Goal: Transaction & Acquisition: Book appointment/travel/reservation

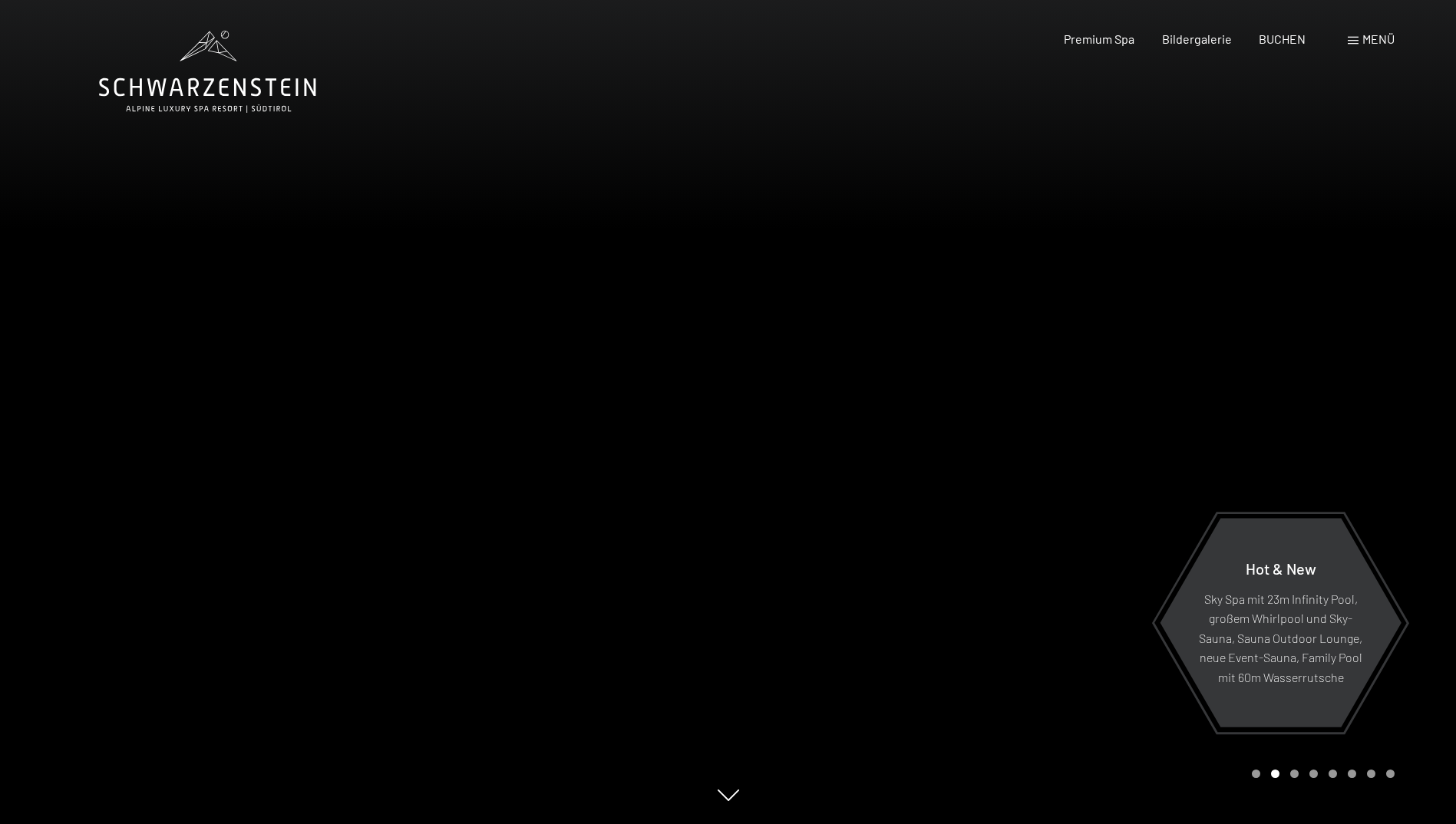
drag, startPoint x: 658, startPoint y: 471, endPoint x: 400, endPoint y: 462, distance: 258.2
click at [400, 462] on div at bounding box center [364, 412] width 728 height 824
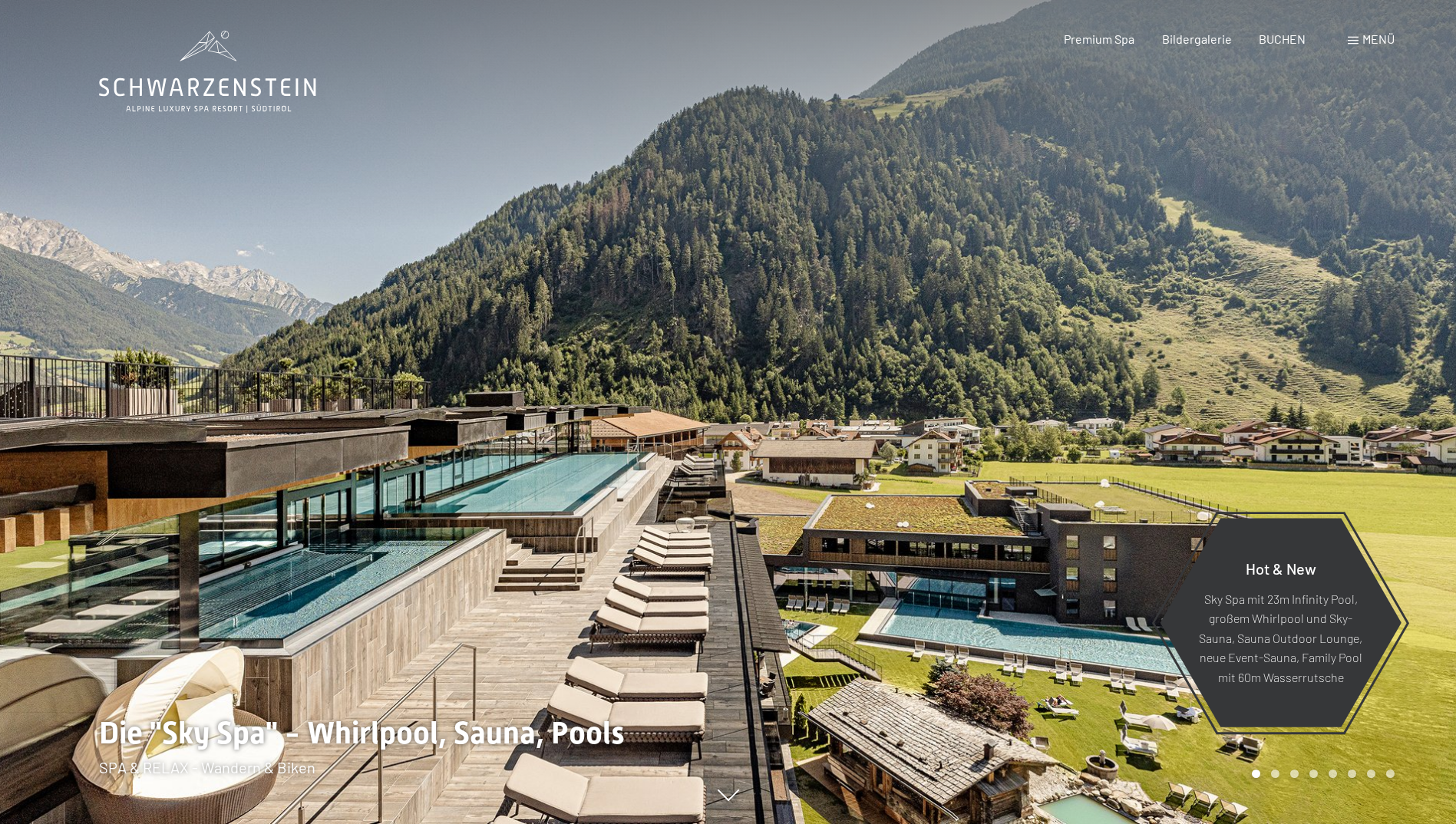
click at [400, 462] on div at bounding box center [364, 412] width 728 height 824
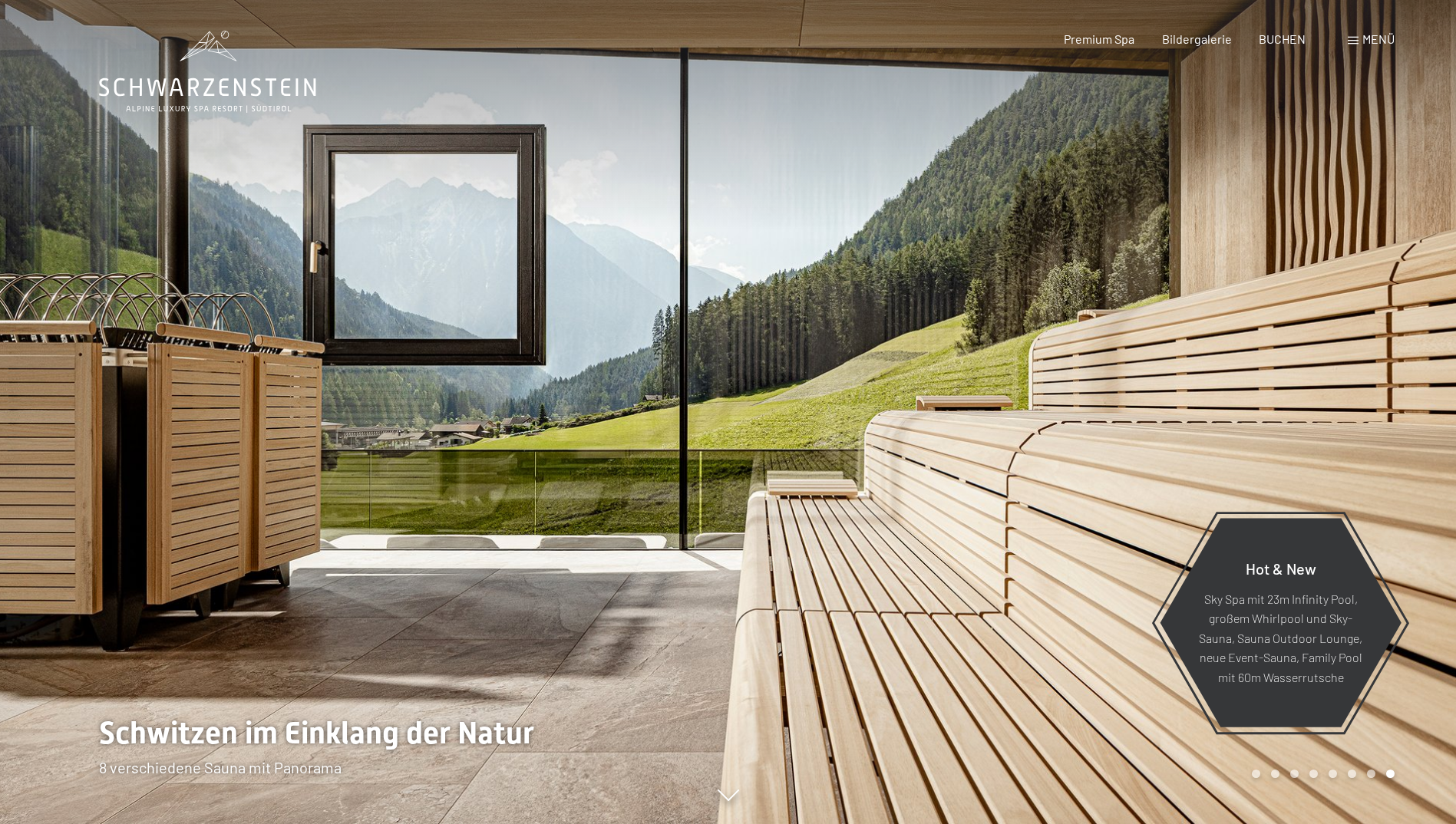
click at [400, 462] on div at bounding box center [364, 412] width 728 height 824
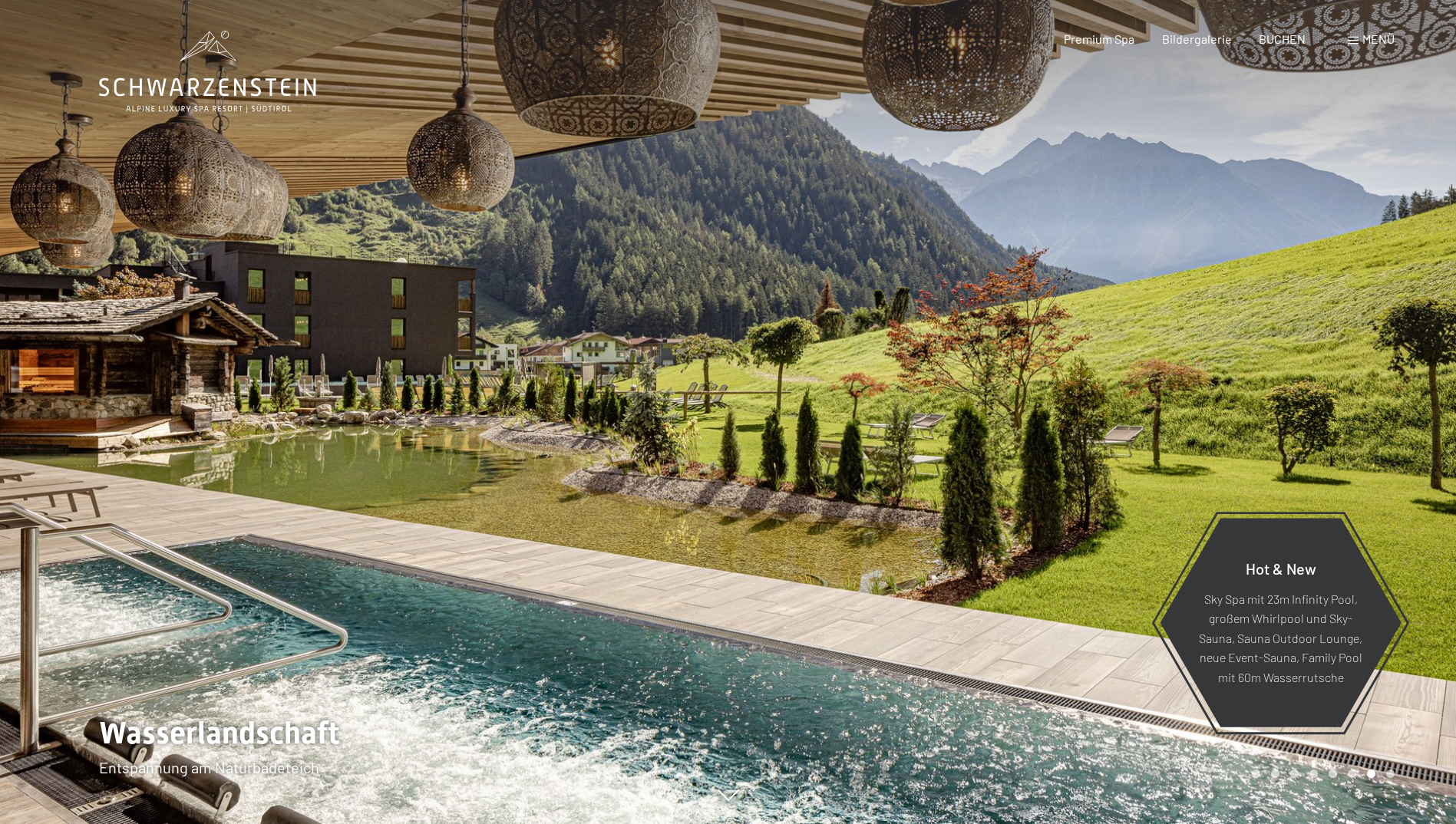
click at [185, 90] on icon at bounding box center [207, 71] width 217 height 82
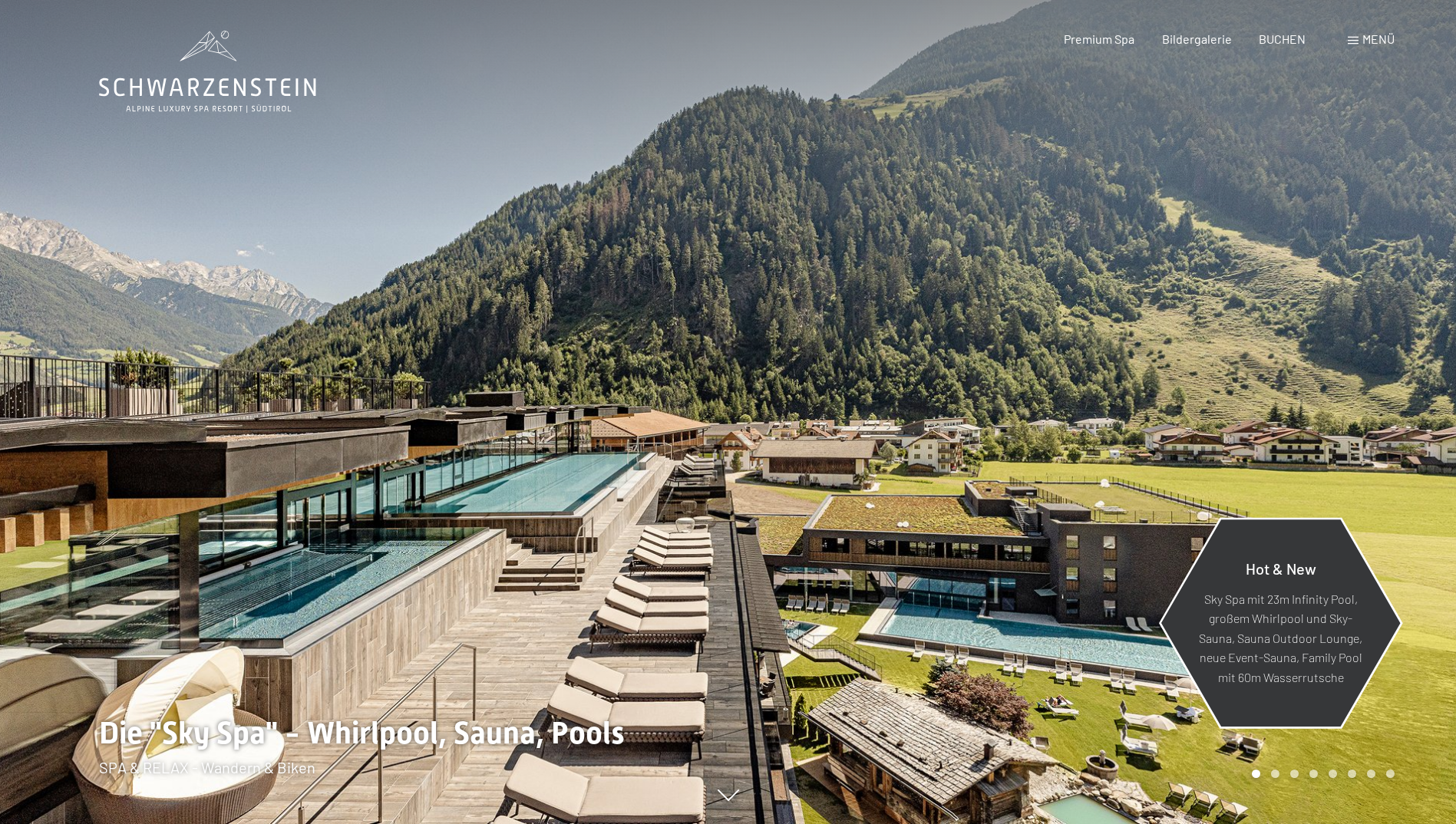
click at [1289, 618] on p "Sky Spa mit 23m Infinity Pool, großem Whirlpool und Sky-Sauna, Sauna Outdoor Lo…" at bounding box center [1281, 638] width 167 height 98
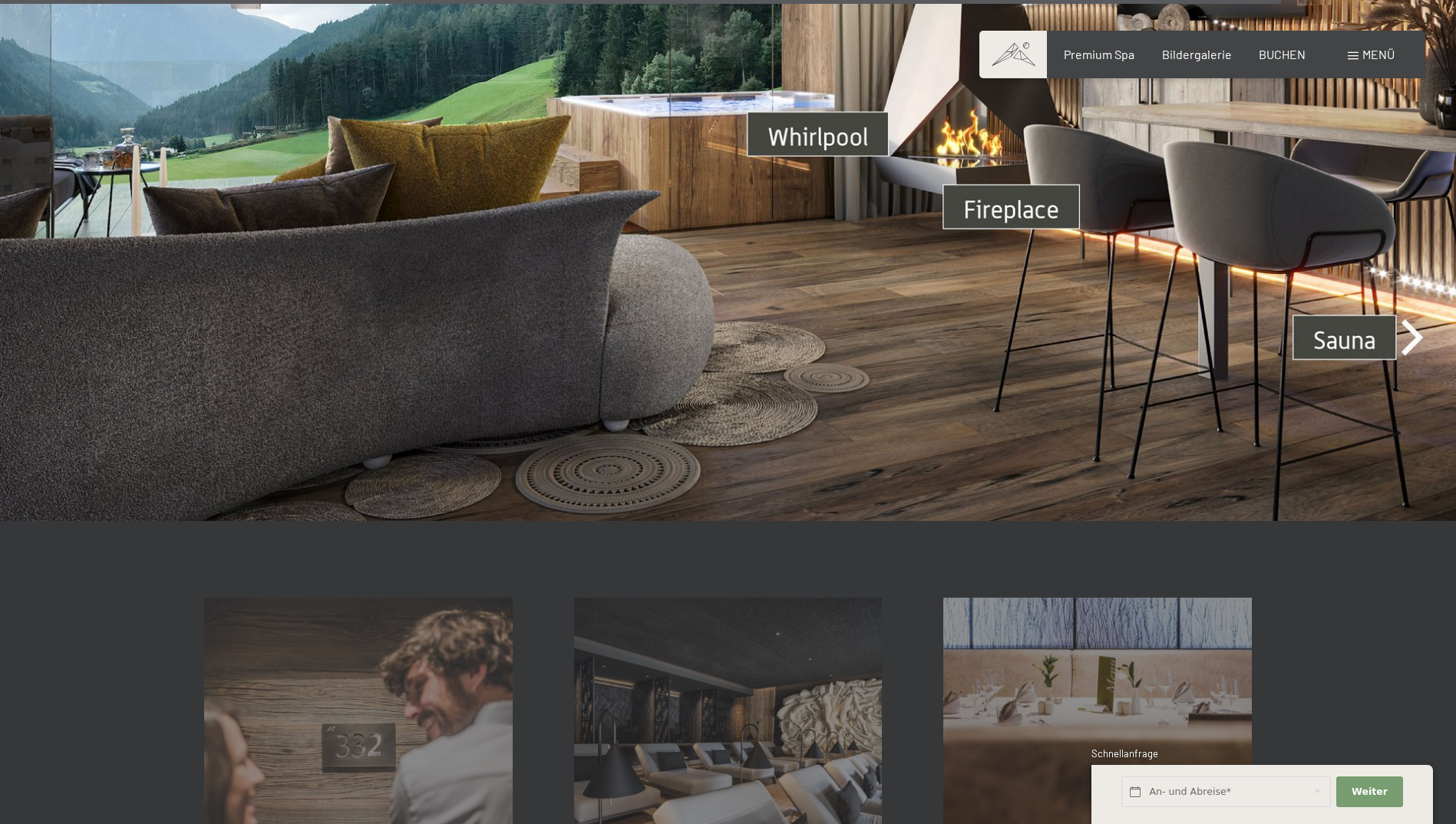
scroll to position [6063, 0]
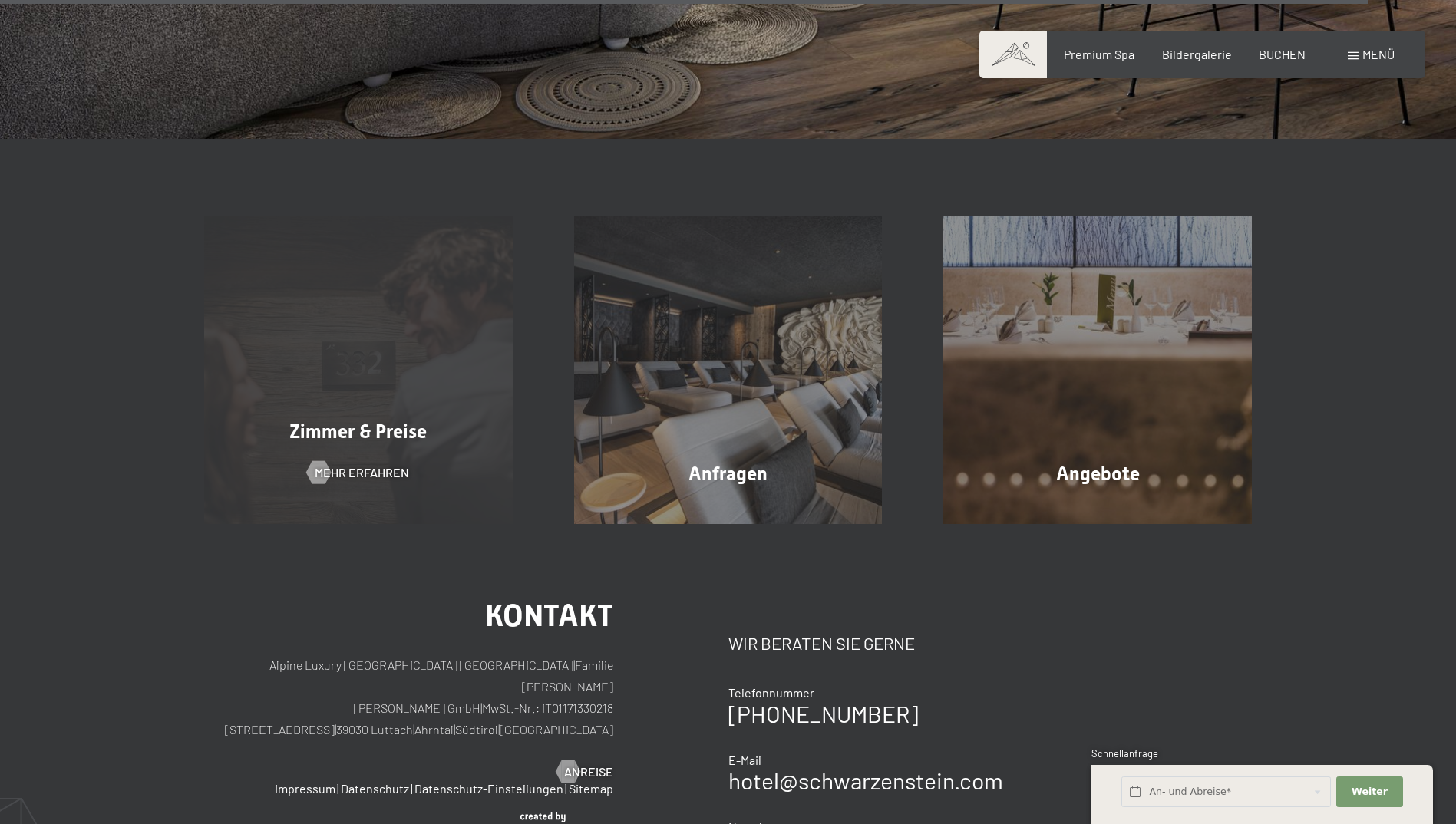
click at [367, 360] on div "Zimmer & Preise Mehr erfahren" at bounding box center [358, 370] width 370 height 308
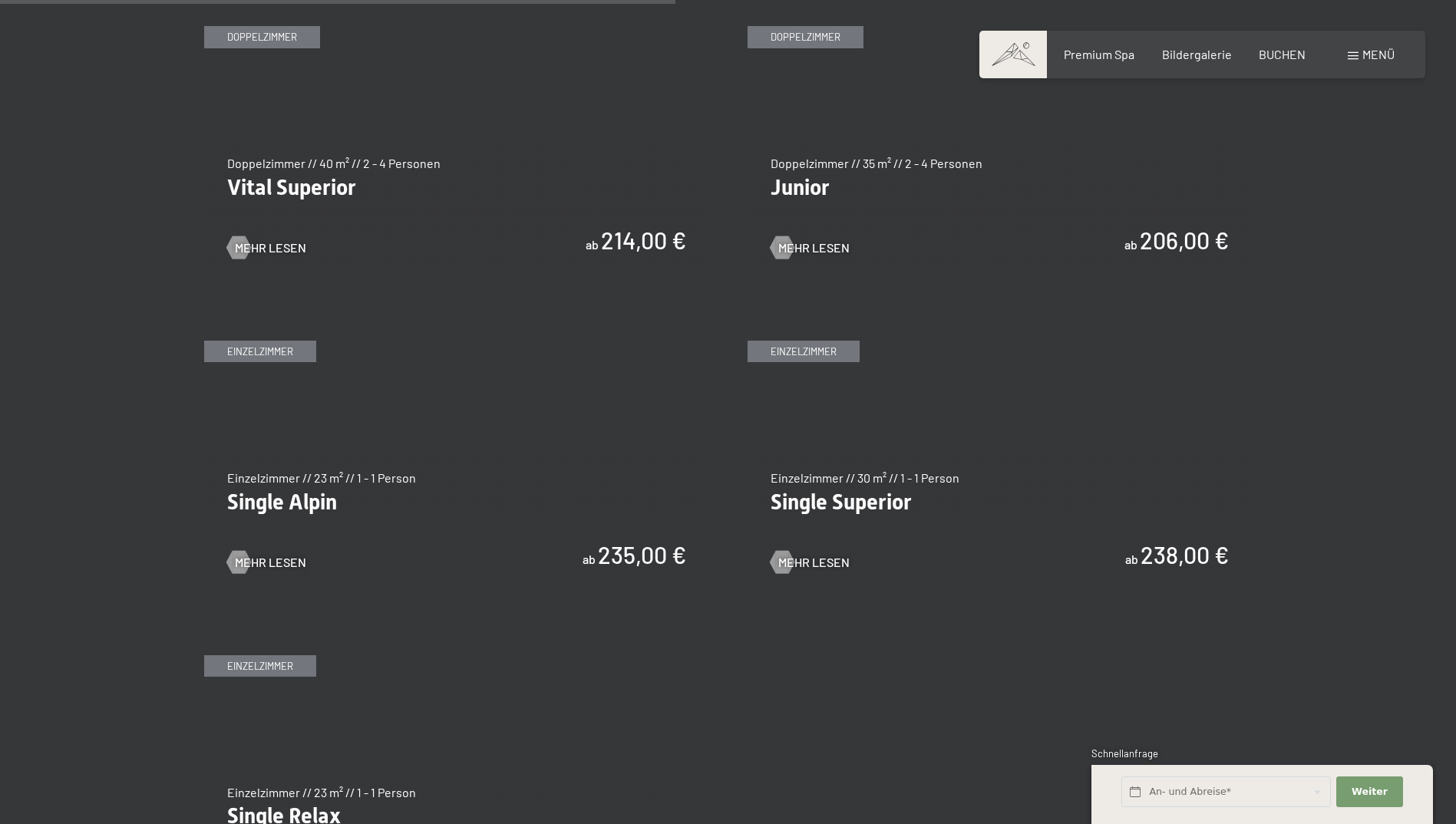
scroll to position [2226, 0]
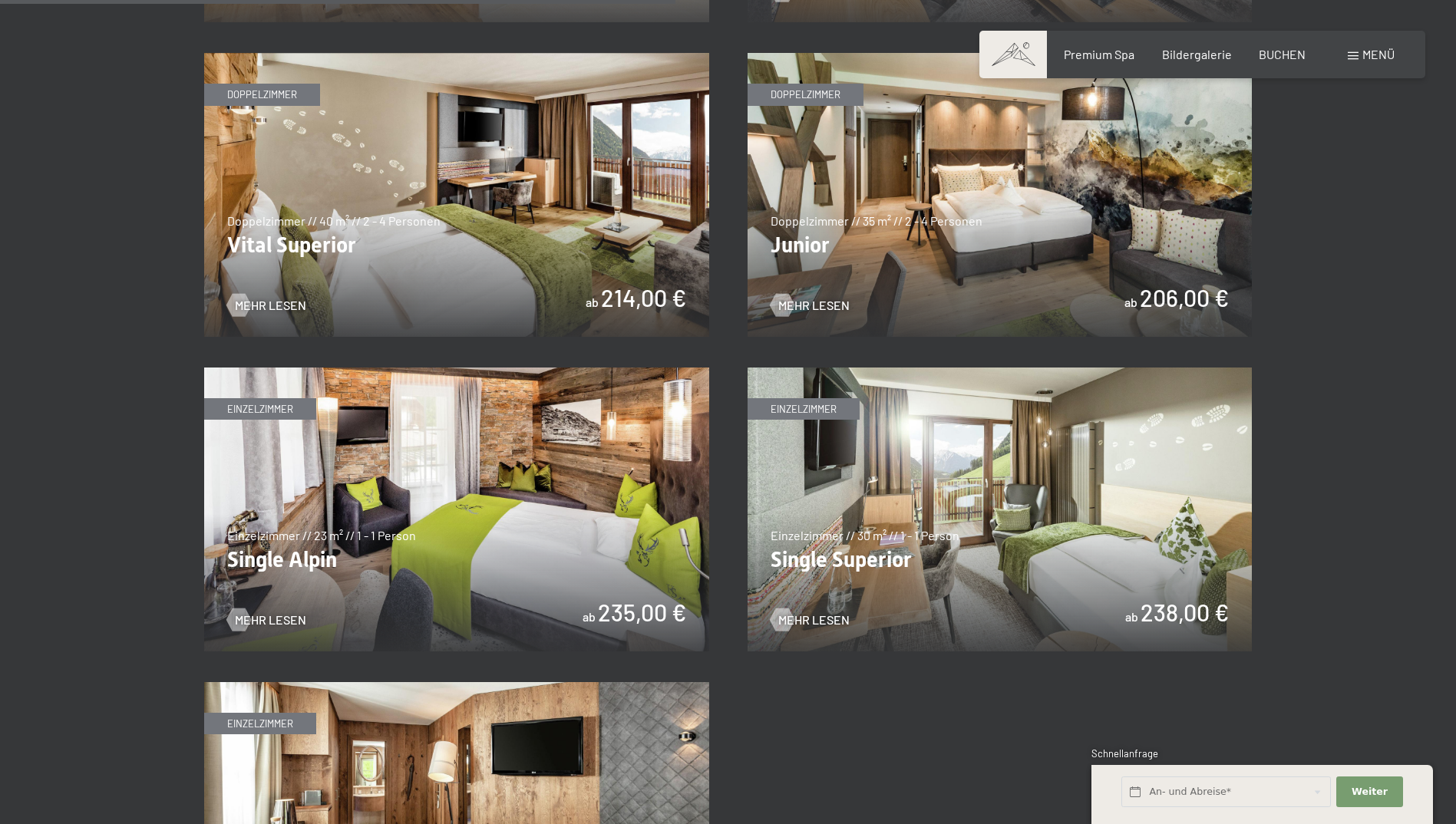
click at [1000, 202] on img at bounding box center [1000, 195] width 505 height 284
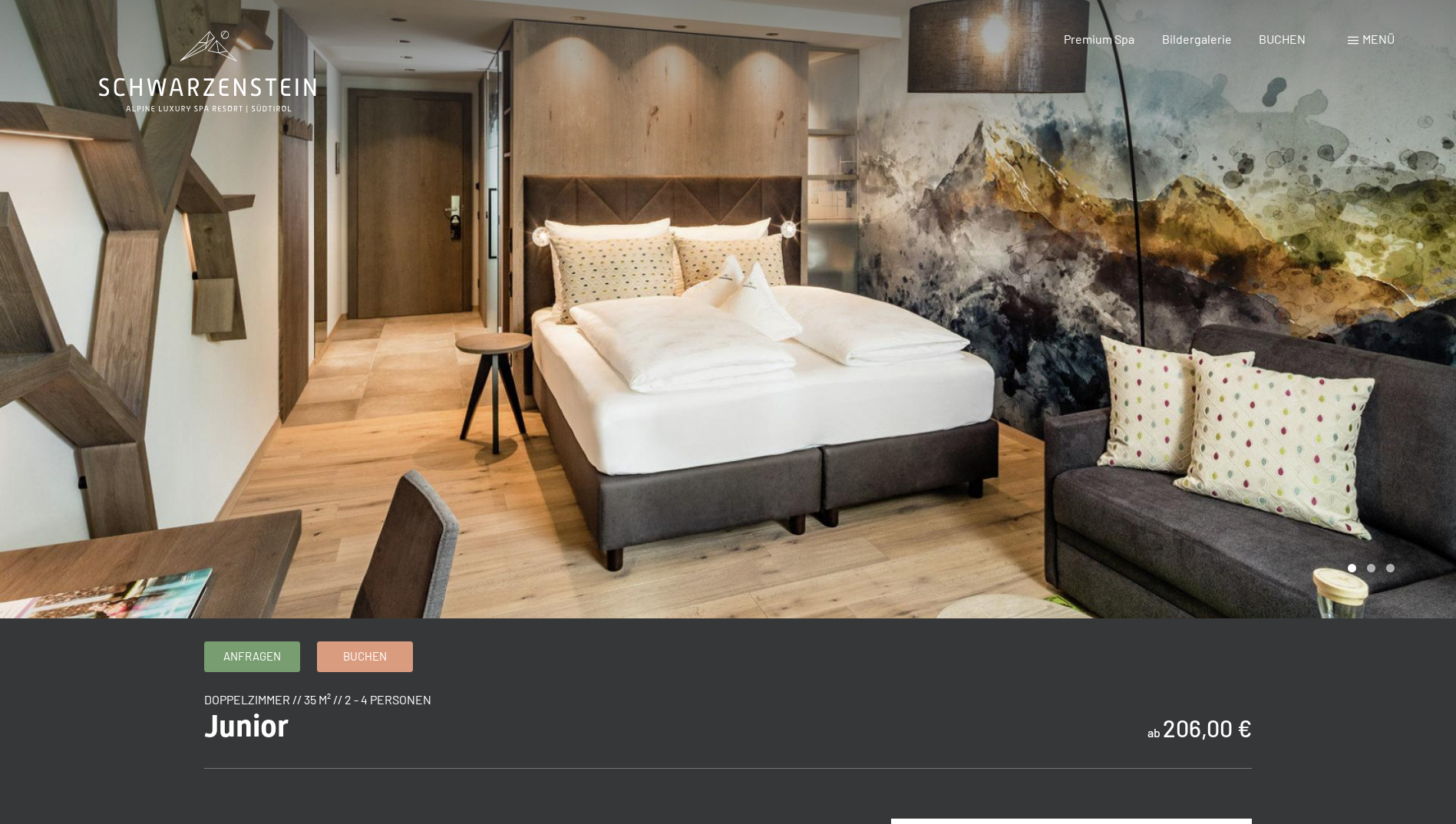
click at [1382, 311] on div at bounding box center [1092, 309] width 728 height 618
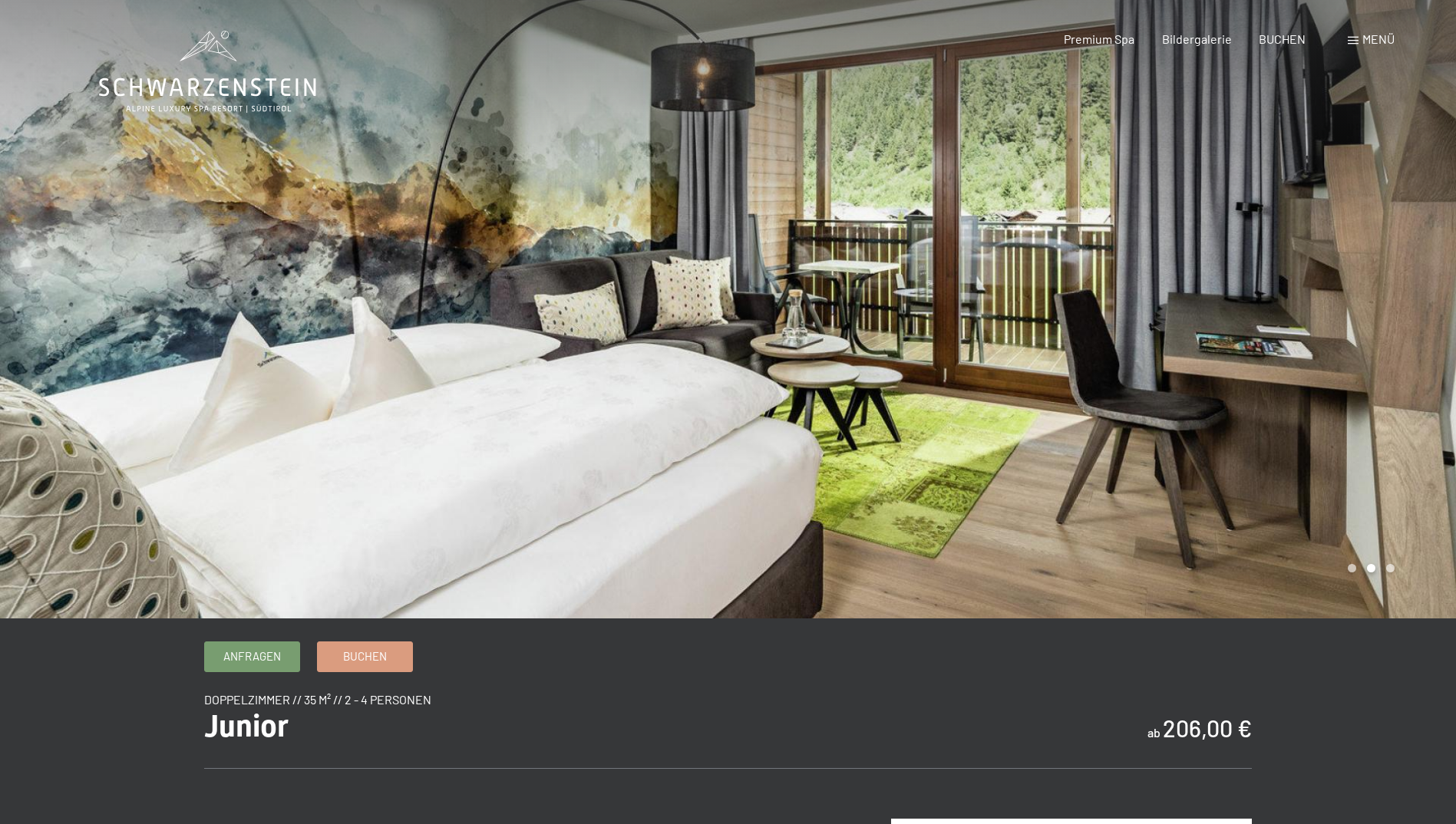
click at [1392, 313] on div at bounding box center [1092, 309] width 728 height 618
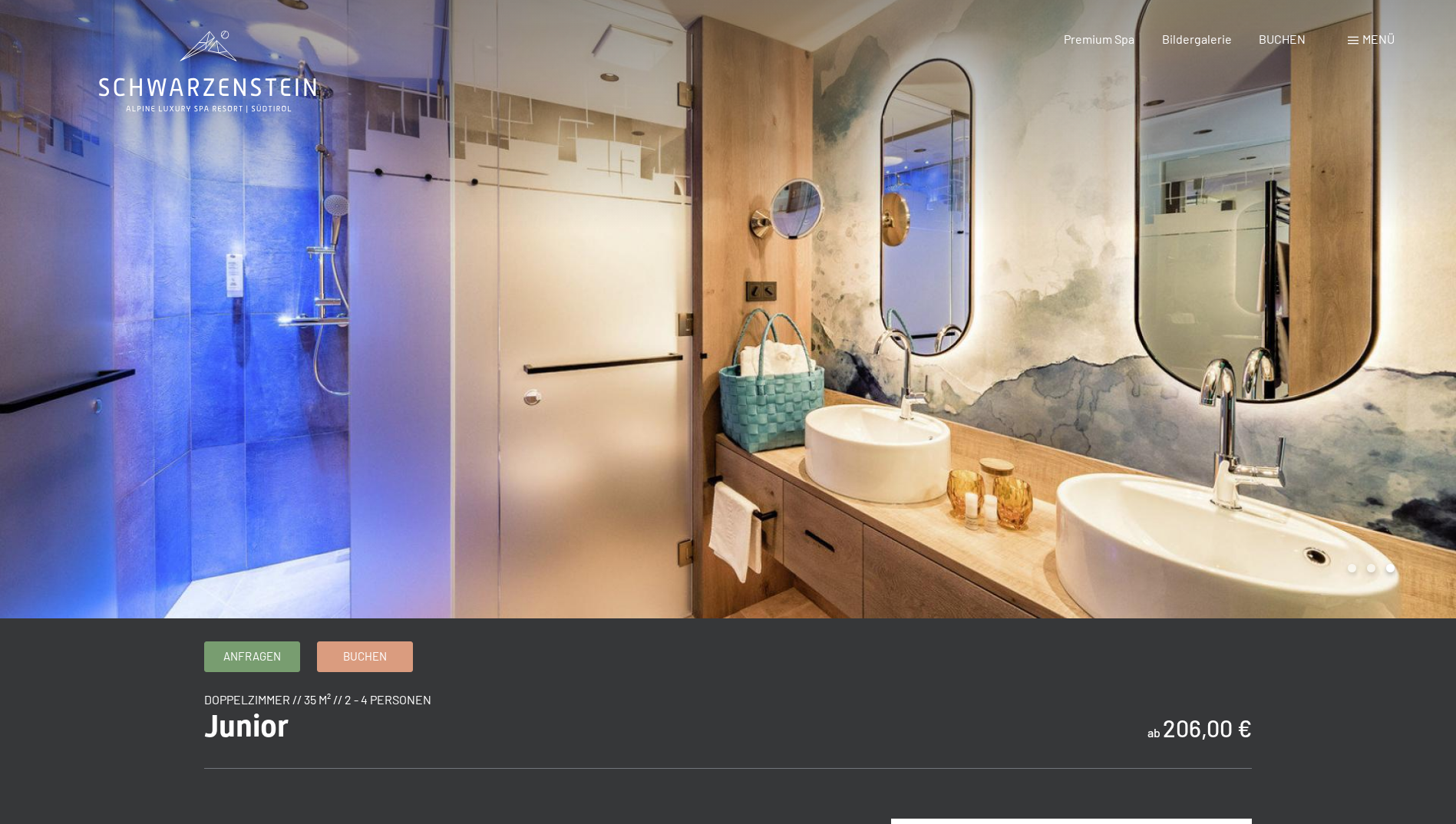
click at [1392, 313] on div at bounding box center [1092, 309] width 728 height 618
